Goal: Transaction & Acquisition: Purchase product/service

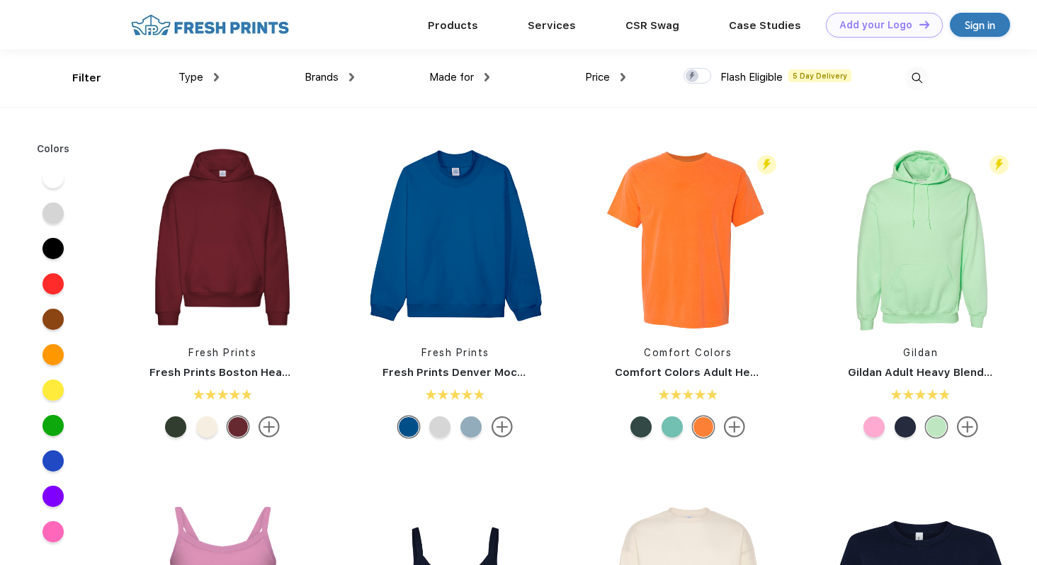
click at [205, 79] on div "Type" at bounding box center [199, 77] width 40 height 16
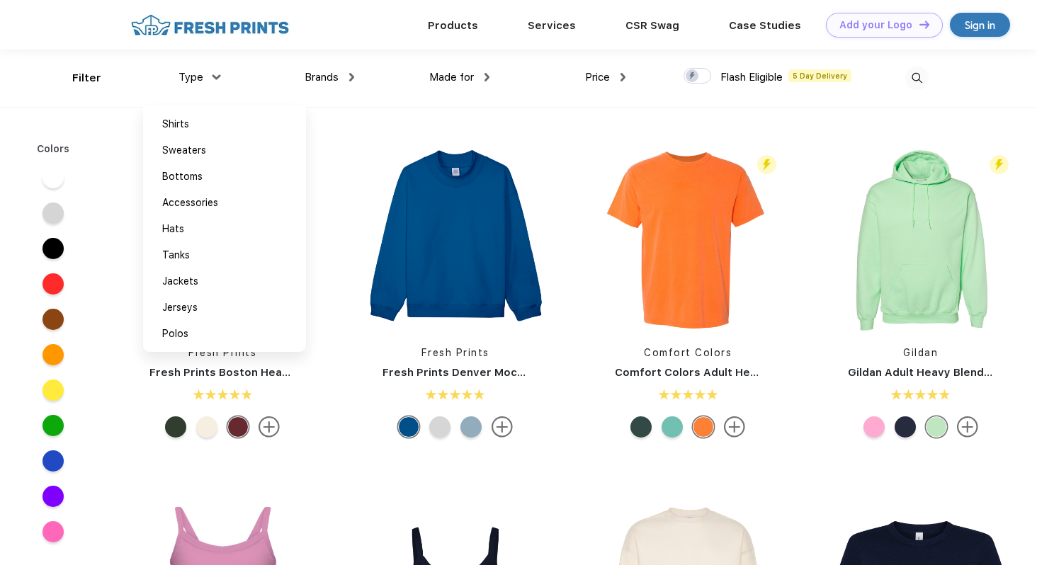
click at [89, 81] on div "Type Shirts Sweaters Bottoms Accessories Hats Tanks Jackets Jerseys Polos" at bounding box center [150, 78] width 135 height 57
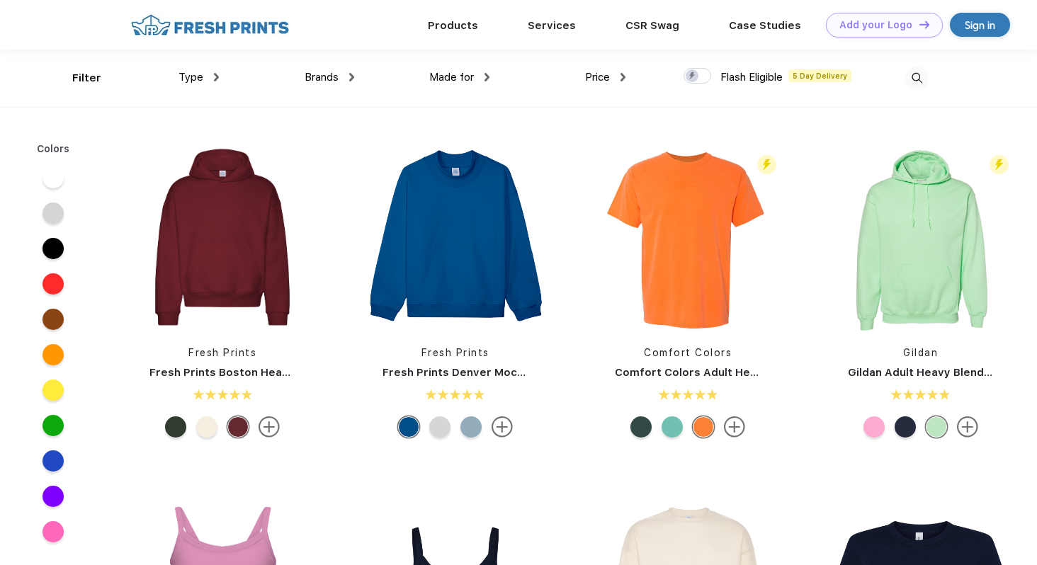
click at [209, 79] on div "Type" at bounding box center [199, 77] width 40 height 16
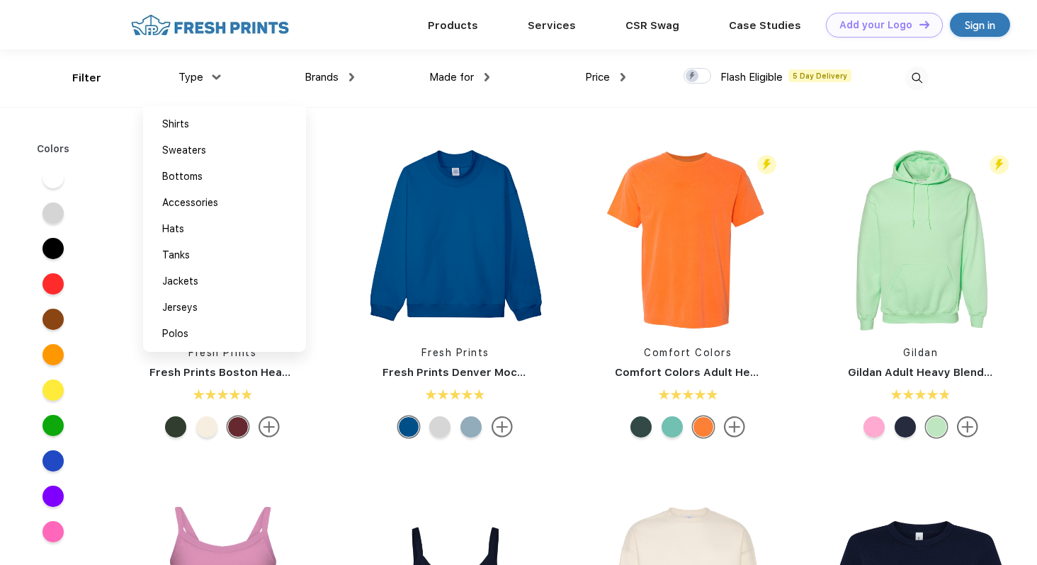
click at [457, 77] on span "Made for" at bounding box center [451, 77] width 45 height 13
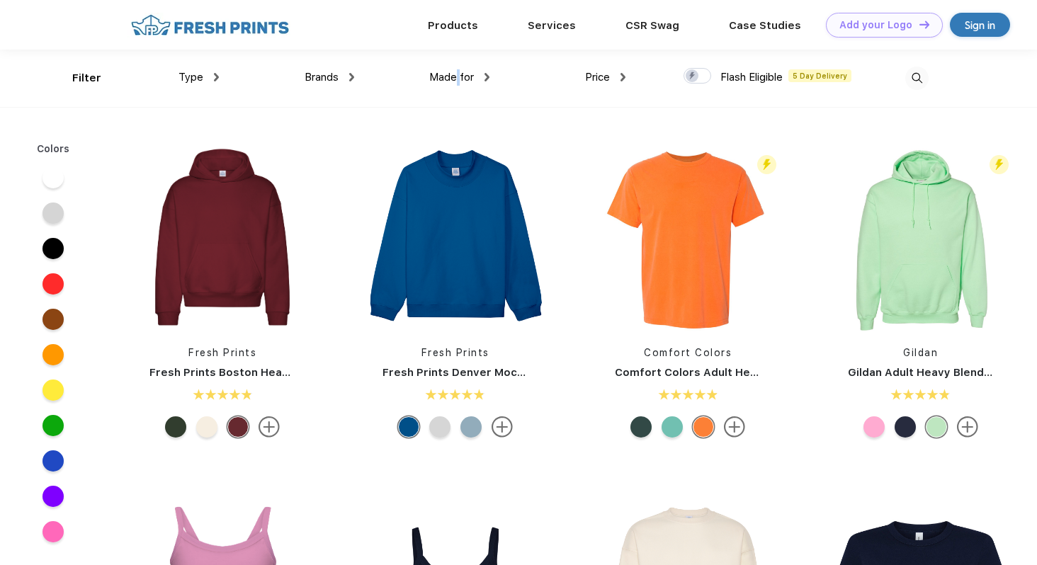
click at [457, 77] on span "Made for" at bounding box center [451, 77] width 45 height 13
click at [473, 81] on span "Made for" at bounding box center [451, 77] width 45 height 13
click at [483, 80] on div "Made for" at bounding box center [459, 77] width 60 height 16
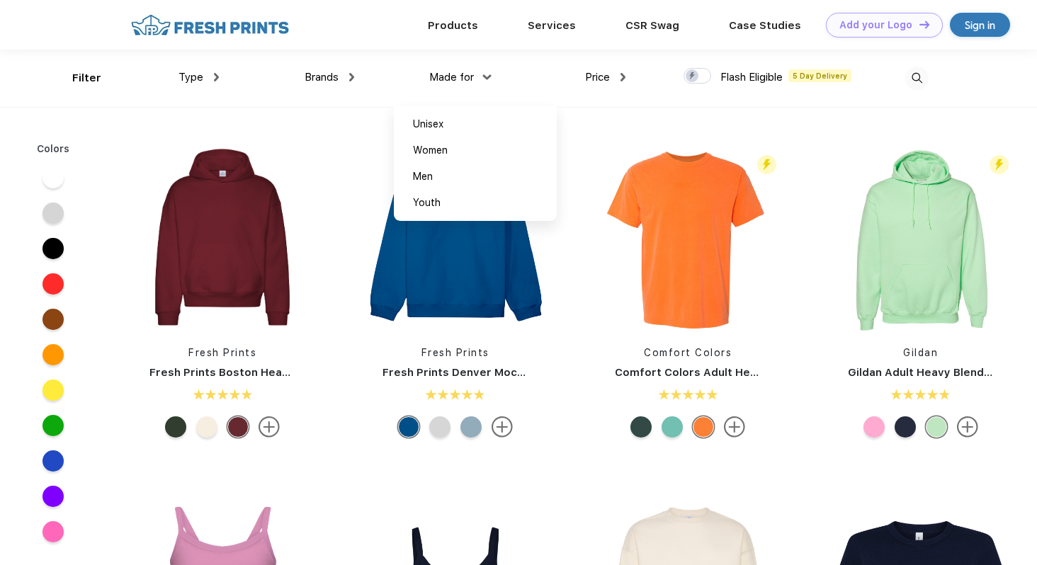
click at [489, 79] on img at bounding box center [487, 76] width 9 height 5
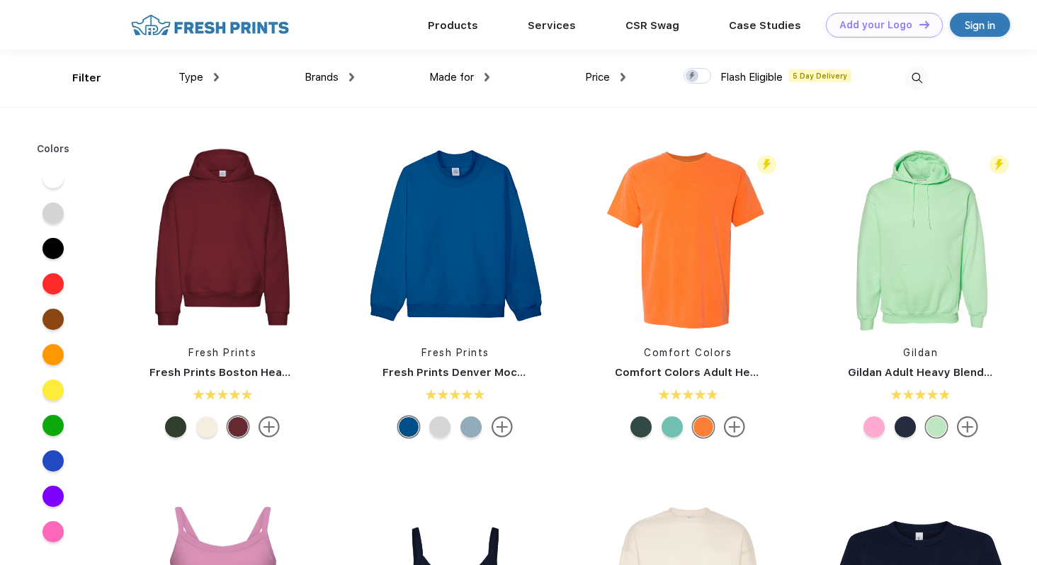
click at [489, 79] on img at bounding box center [487, 77] width 5 height 9
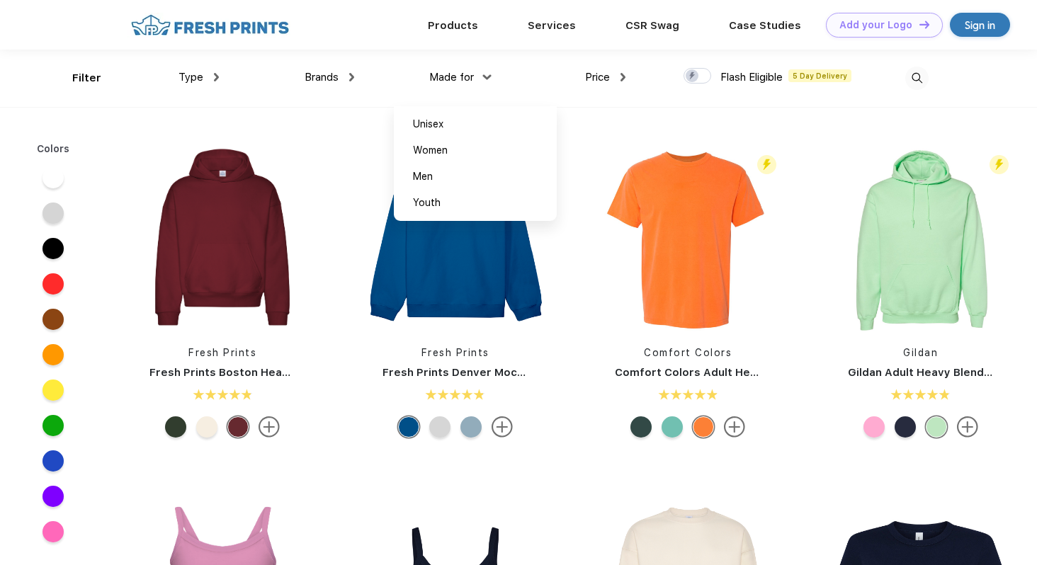
click at [489, 79] on img at bounding box center [487, 76] width 9 height 5
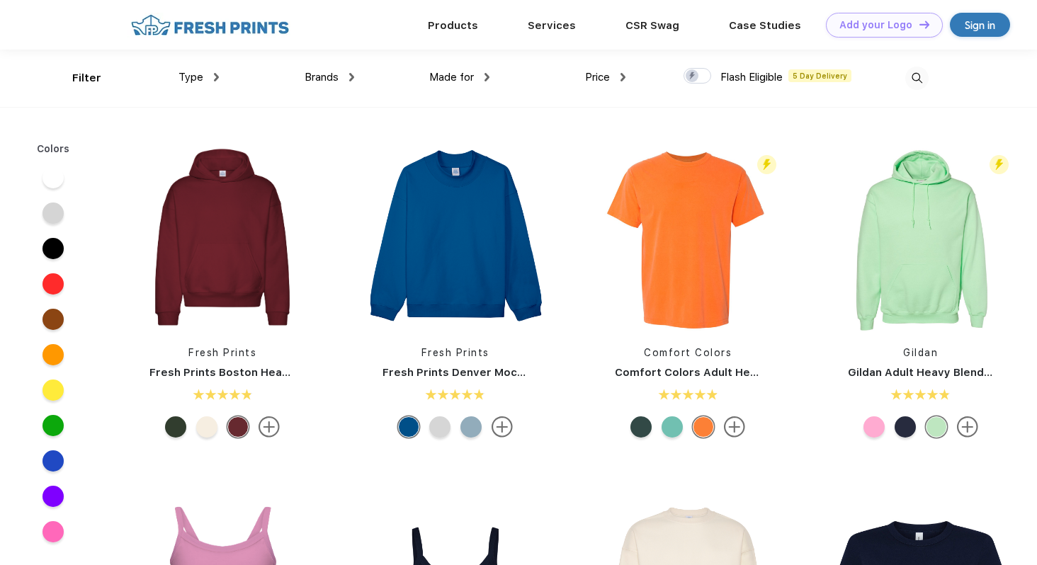
click at [631, 77] on div "Filter Type Shirts Sweaters Bottoms Accessories Hats Tanks Jackets Jerseys Polo…" at bounding box center [500, 78] width 857 height 57
click at [628, 77] on div "Filter Type Shirts Sweaters Bottoms Accessories Hats Tanks Jackets Jerseys Polo…" at bounding box center [500, 78] width 857 height 57
click at [626, 77] on div "Filter Type Shirts Sweaters Bottoms Accessories Hats Tanks Jackets Jerseys Polo…" at bounding box center [500, 78] width 857 height 57
click at [622, 82] on div "Price" at bounding box center [605, 77] width 40 height 16
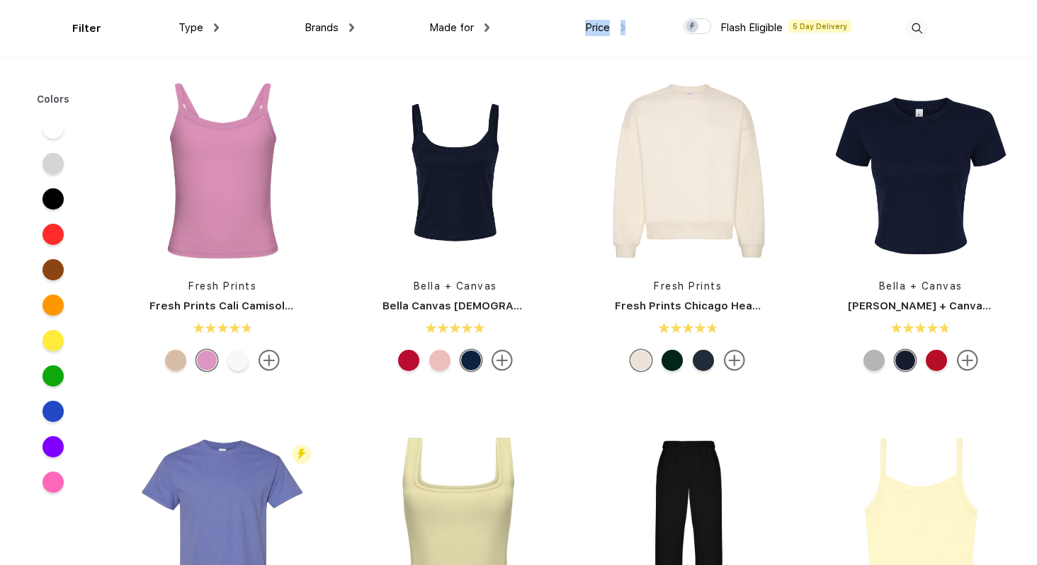
scroll to position [713, 0]
